Goal: Check status: Check status

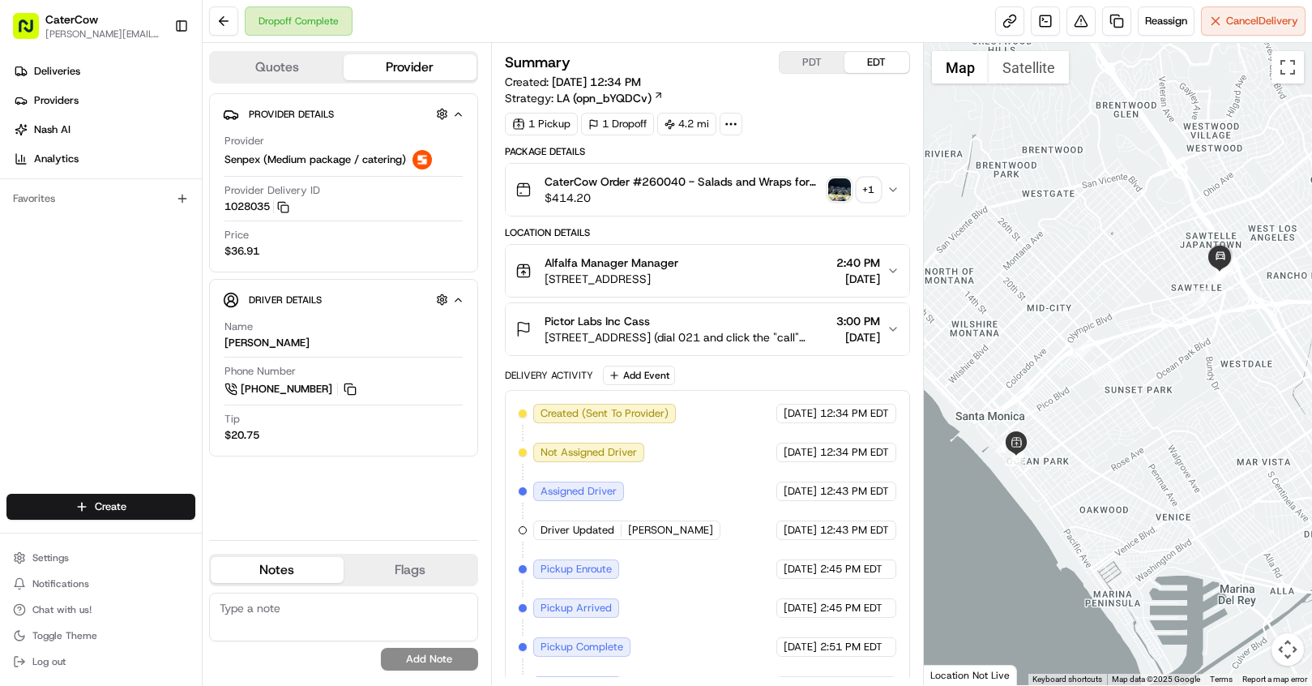
click at [813, 60] on button "PDT" at bounding box center [812, 62] width 65 height 21
click at [39, 62] on link "Deliveries" at bounding box center [103, 71] width 195 height 26
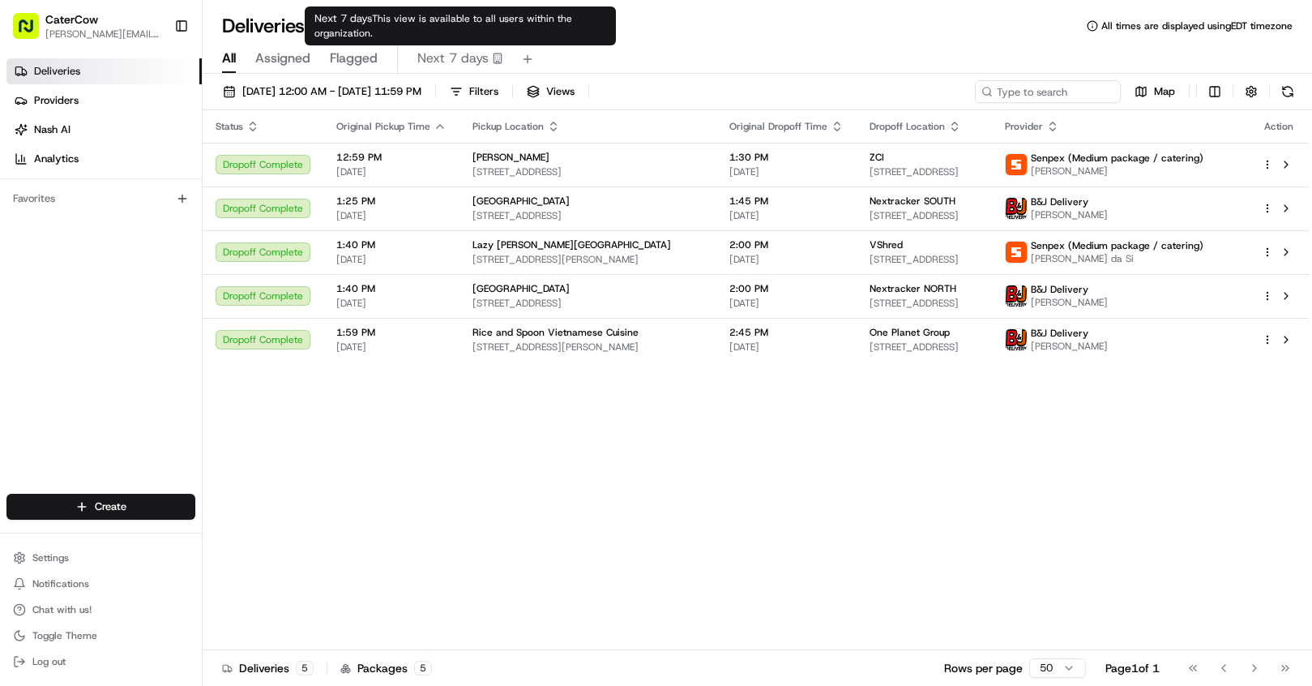
click at [441, 56] on span "Next 7 days" at bounding box center [452, 58] width 71 height 19
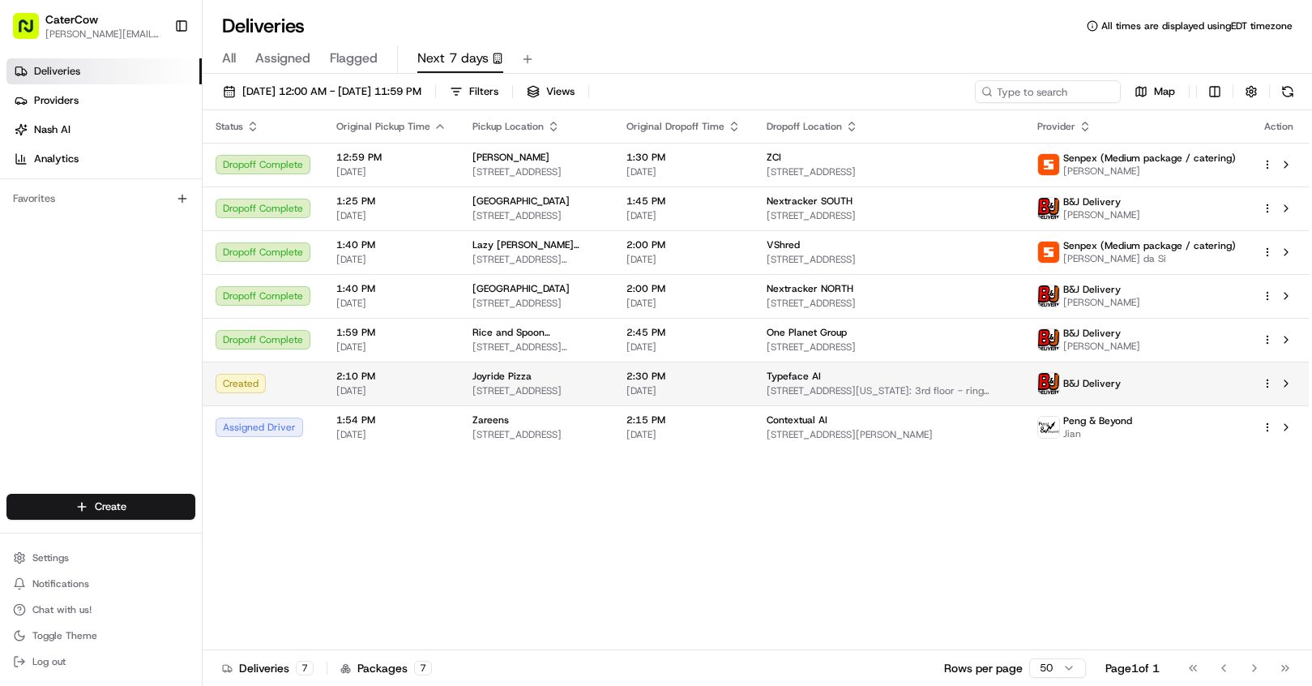
click at [513, 368] on td "Joyride Pizza 2520 Augustine Dr, Santa Clara, CA 95054, USA" at bounding box center [537, 383] width 154 height 44
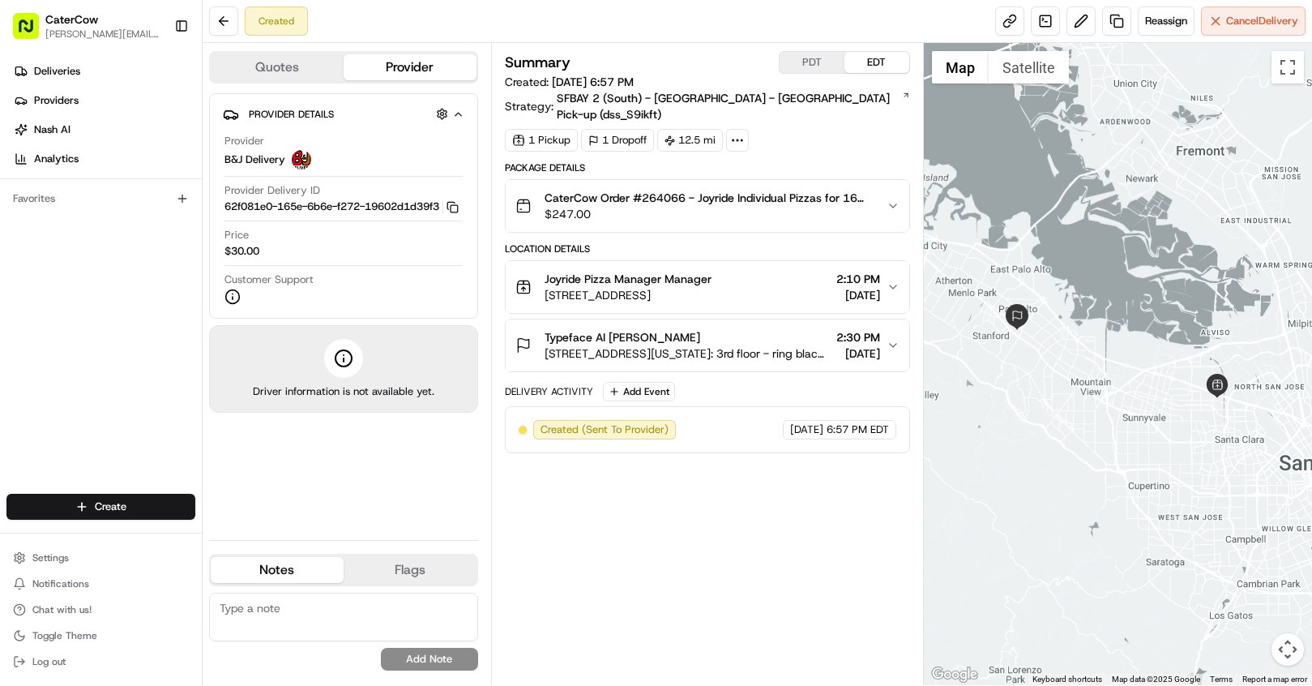
click at [805, 62] on button "PDT" at bounding box center [812, 62] width 65 height 21
drag, startPoint x: 798, startPoint y: 274, endPoint x: 785, endPoint y: 273, distance: 13.0
click at [712, 287] on span "[STREET_ADDRESS]" at bounding box center [628, 295] width 167 height 16
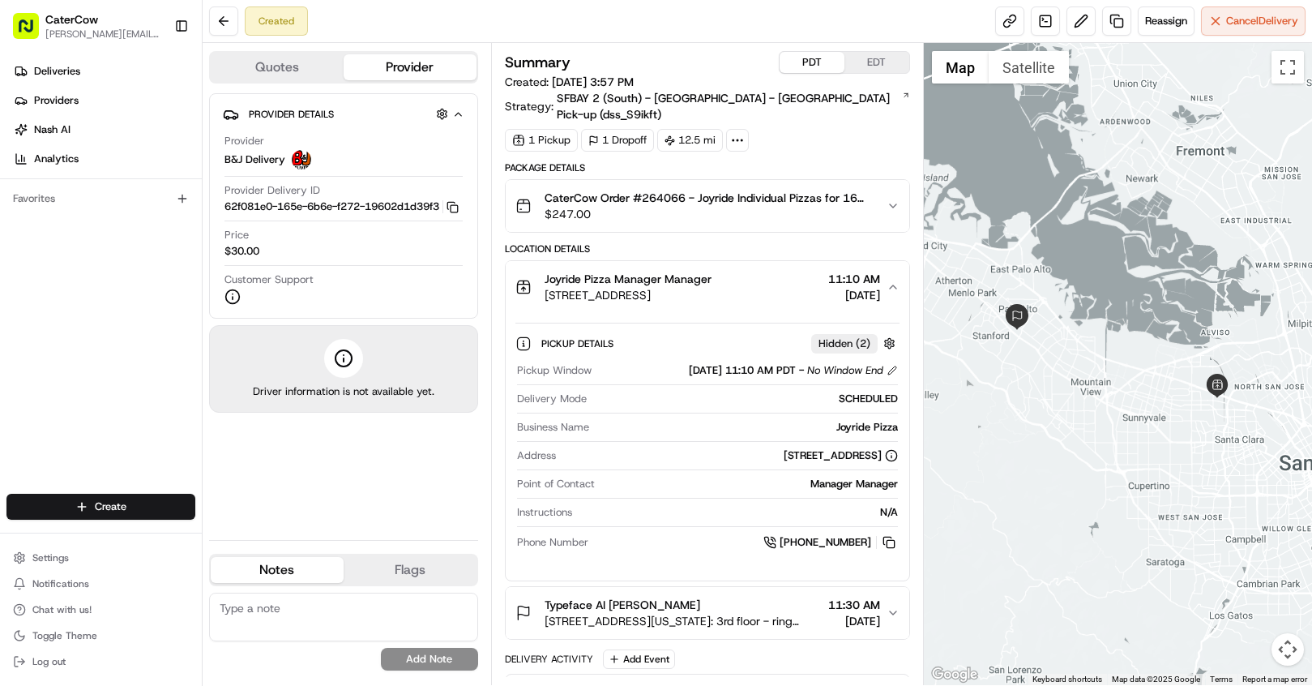
scroll to position [28, 0]
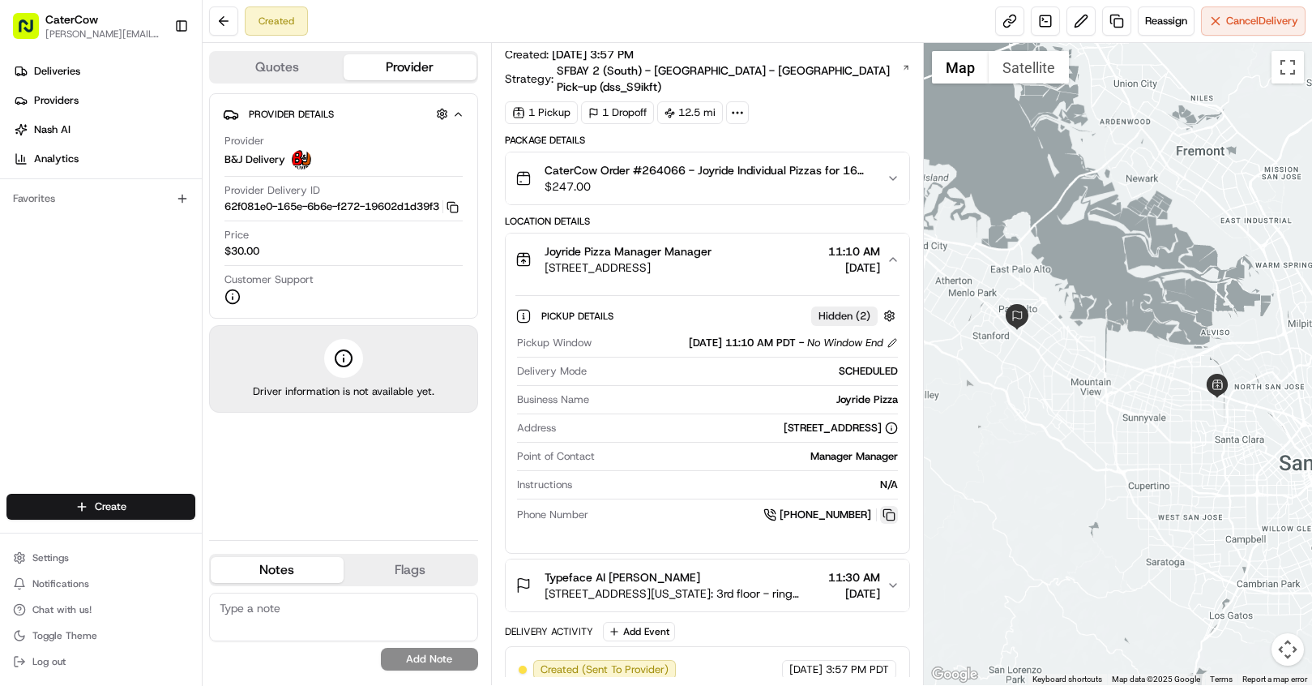
click at [888, 506] on button at bounding box center [889, 515] width 18 height 18
click at [704, 569] on div "Typeface AI [PERSON_NAME]" at bounding box center [683, 577] width 277 height 16
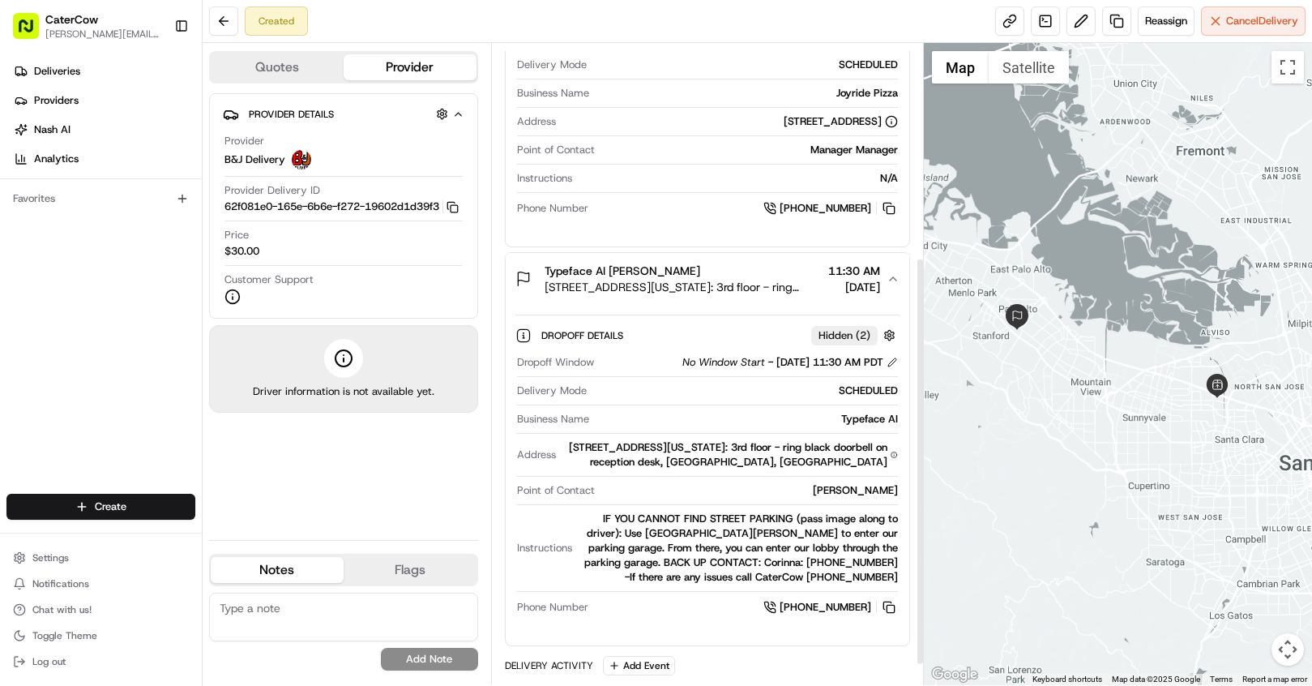
scroll to position [335, 0]
